Goal: Navigation & Orientation: Find specific page/section

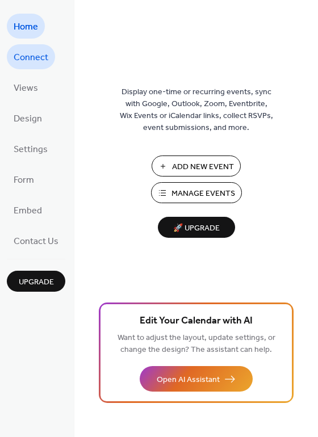
click at [27, 57] on span "Connect" at bounding box center [31, 58] width 35 height 18
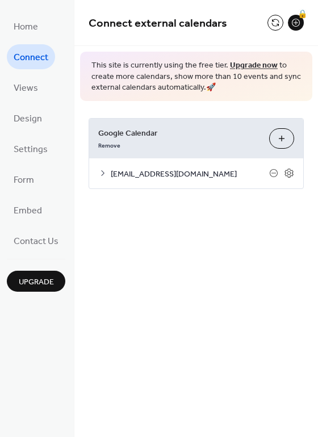
click at [136, 175] on span "[EMAIL_ADDRESS][DOMAIN_NAME]" at bounding box center [190, 174] width 159 height 12
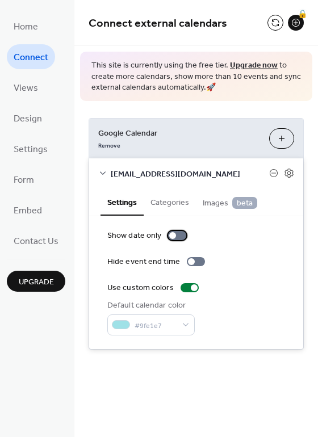
click at [170, 235] on div at bounding box center [172, 235] width 7 height 7
click at [178, 235] on div at bounding box center [181, 235] width 7 height 7
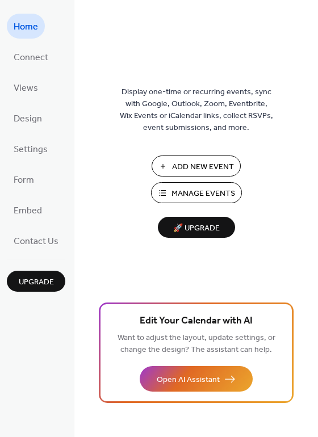
click at [175, 190] on span "Manage Events" at bounding box center [204, 194] width 64 height 12
click at [31, 56] on span "Connect" at bounding box center [31, 58] width 35 height 18
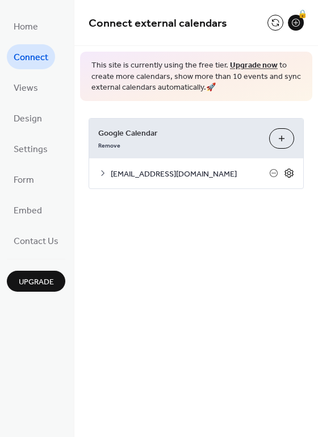
click at [290, 173] on icon at bounding box center [289, 173] width 10 height 10
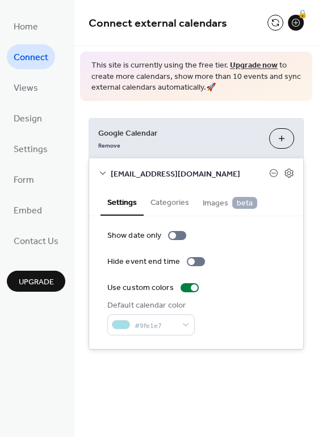
click at [164, 201] on button "Categories" at bounding box center [170, 202] width 52 height 26
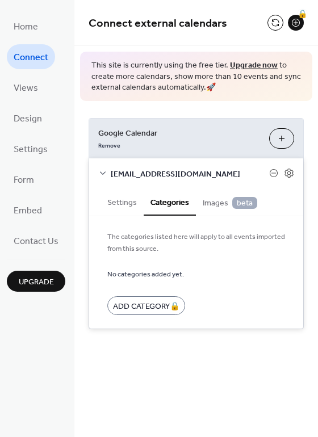
click at [223, 205] on span "Images beta" at bounding box center [230, 203] width 55 height 12
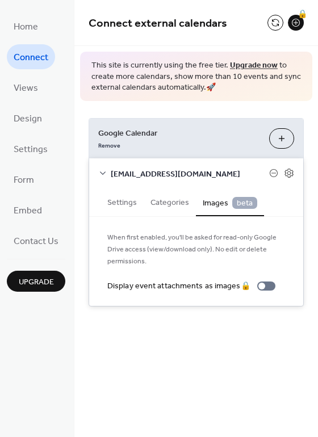
click at [121, 203] on button "Settings" at bounding box center [122, 202] width 43 height 26
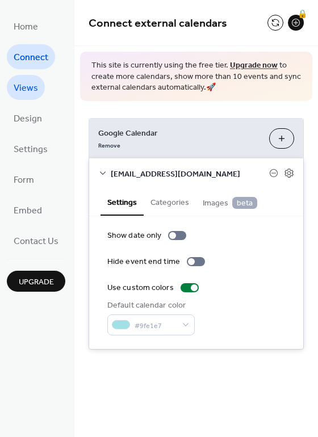
click at [27, 86] on span "Views" at bounding box center [26, 89] width 24 height 18
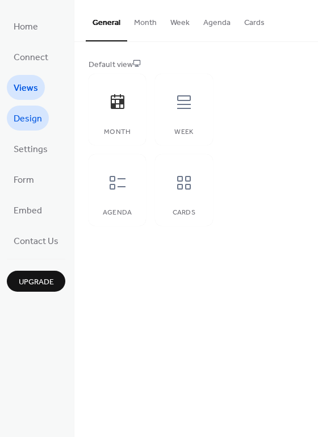
click at [36, 123] on span "Design" at bounding box center [28, 119] width 28 height 18
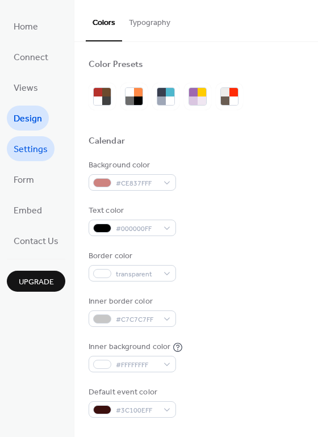
click at [22, 154] on span "Settings" at bounding box center [31, 150] width 34 height 18
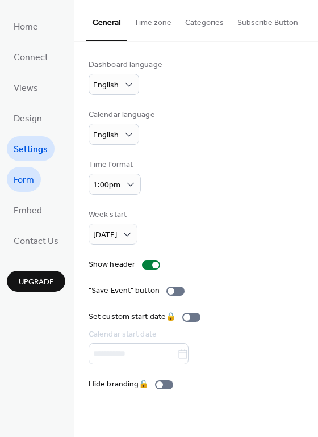
click at [24, 186] on span "Form" at bounding box center [24, 181] width 20 height 18
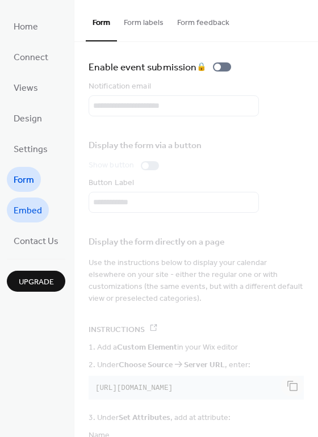
click at [35, 211] on span "Embed" at bounding box center [28, 211] width 28 height 18
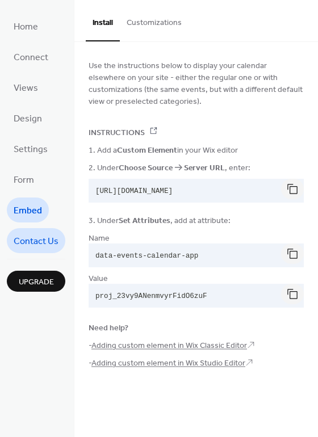
click at [38, 241] on span "Contact Us" at bounding box center [36, 242] width 45 height 18
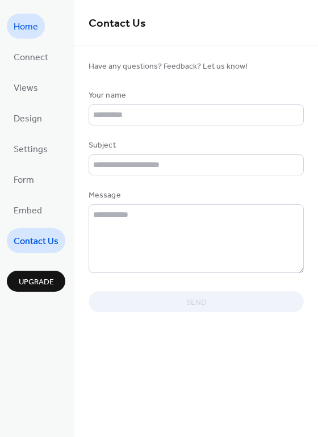
click at [30, 32] on span "Home" at bounding box center [26, 27] width 24 height 18
